Goal: Go to known website: Access a specific website the user already knows

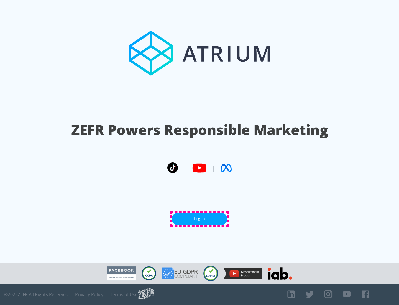
click at [200, 219] on link "Log In" at bounding box center [199, 219] width 55 height 12
